Goal: Navigation & Orientation: Find specific page/section

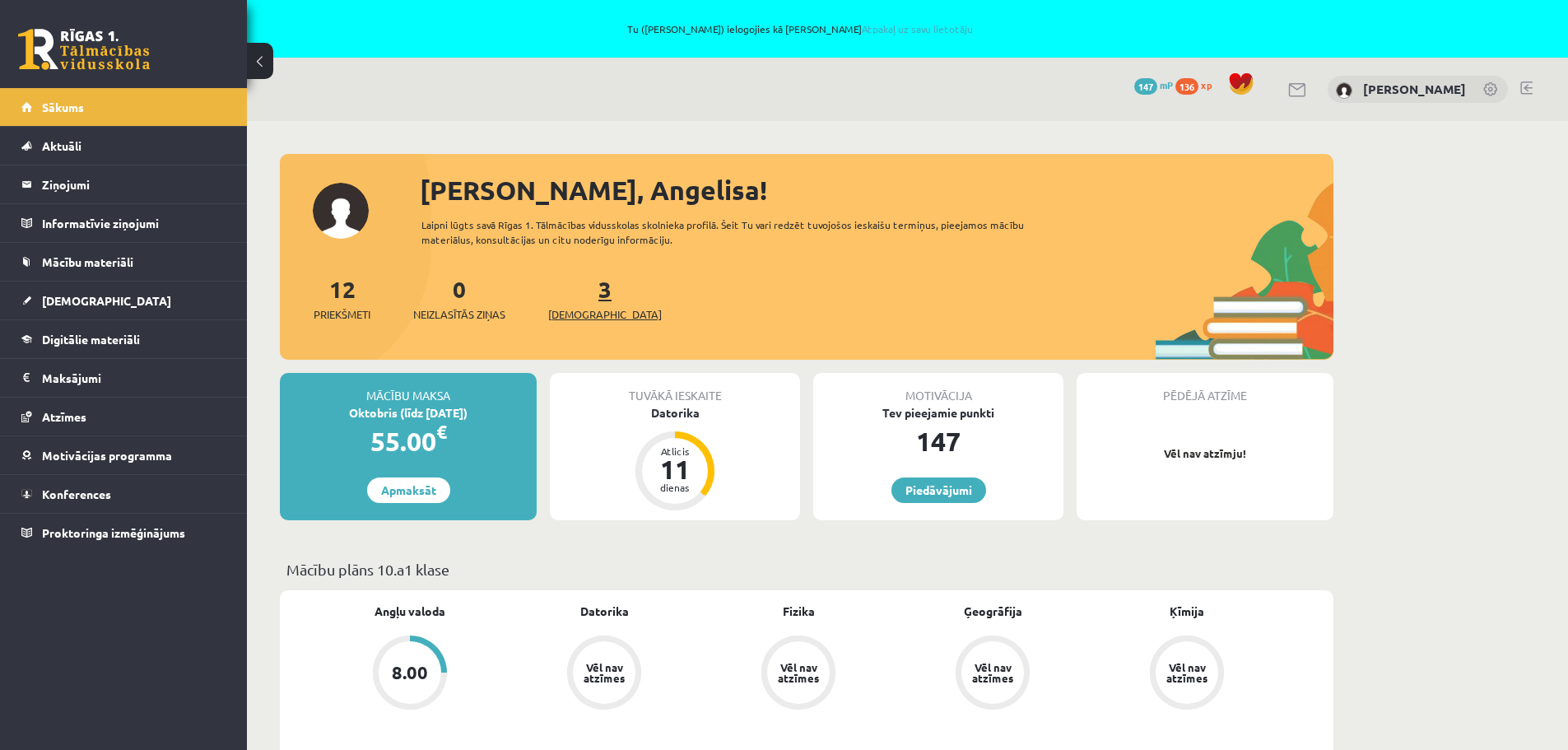
click at [584, 290] on link "3 Ieskaites" at bounding box center [605, 298] width 113 height 49
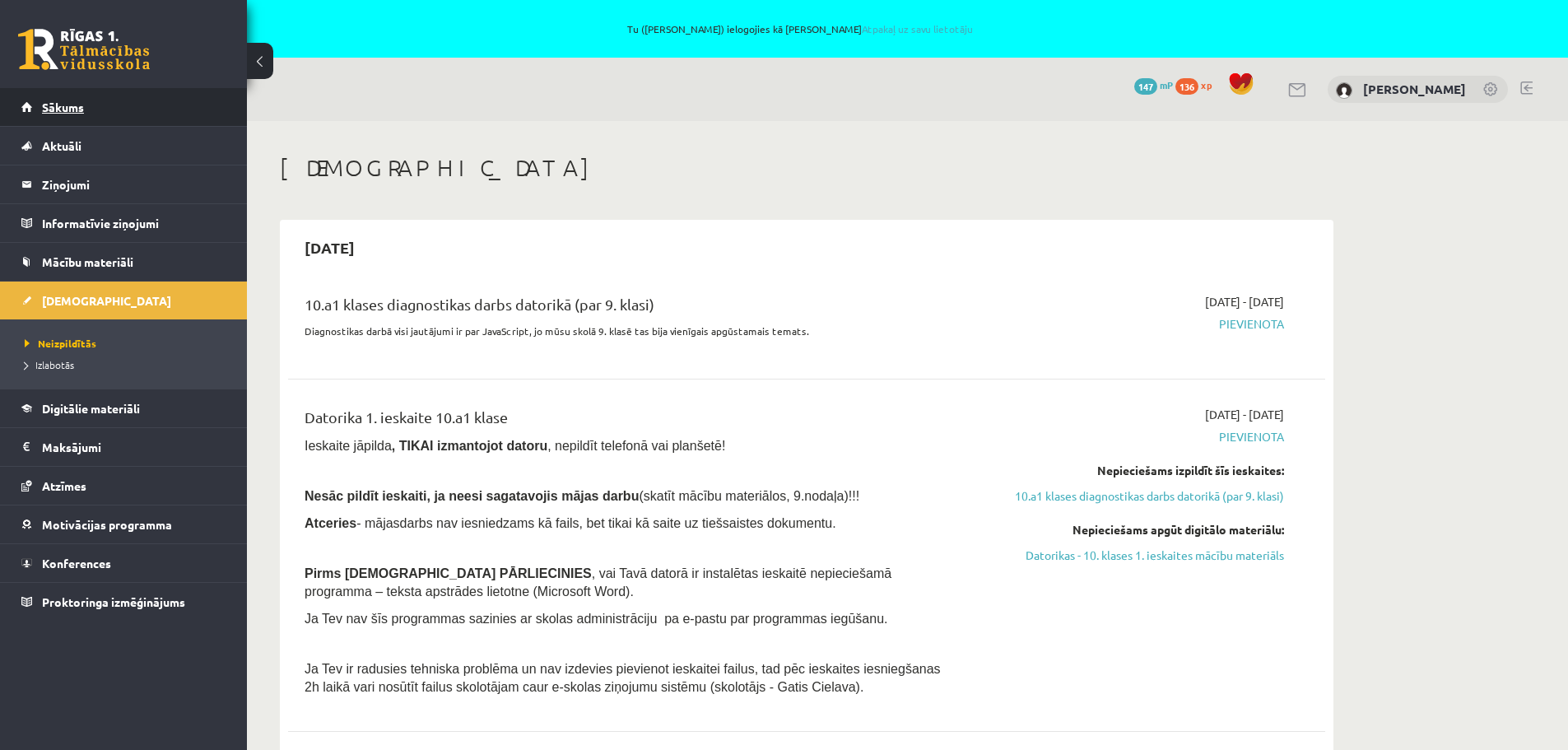
click at [56, 108] on span "Sākums" at bounding box center [63, 107] width 42 height 14
